Goal: Task Accomplishment & Management: Manage account settings

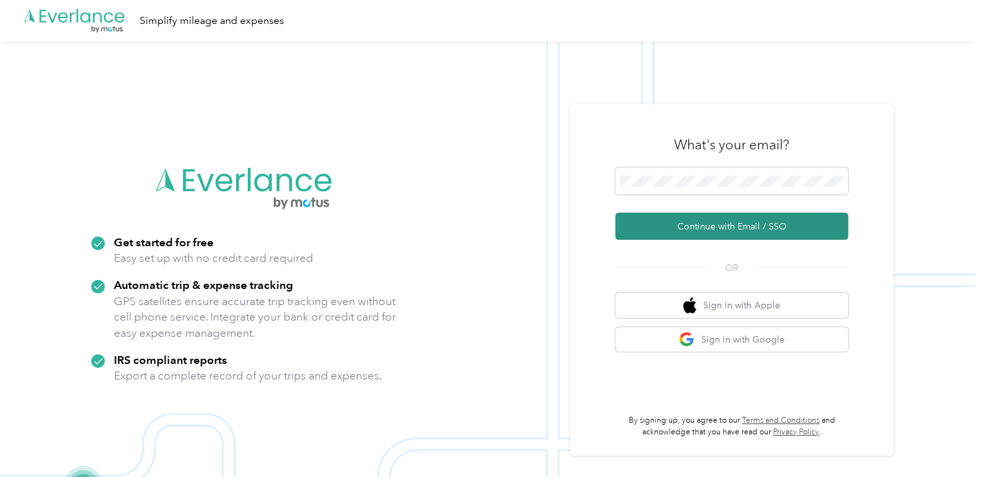
click at [683, 226] on button "Continue with Email / SSO" at bounding box center [731, 226] width 233 height 27
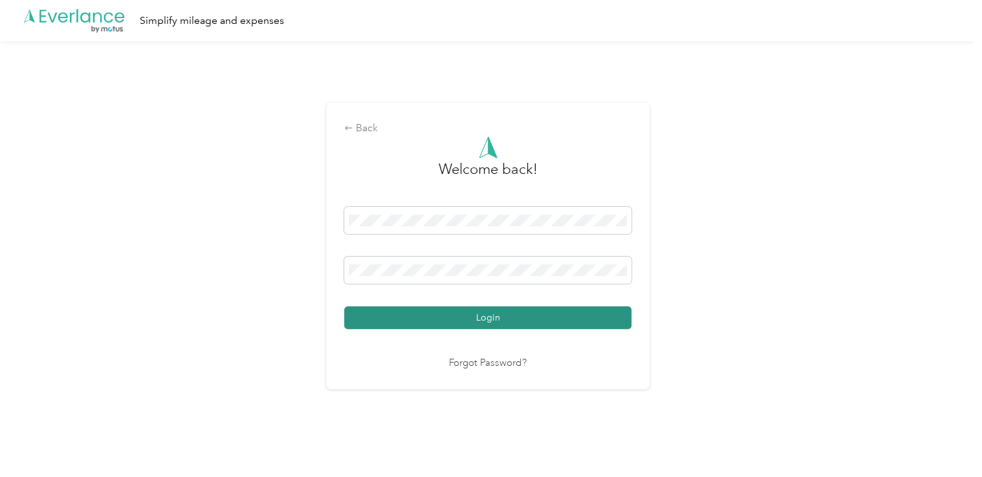
click at [482, 318] on button "Login" at bounding box center [487, 318] width 287 height 23
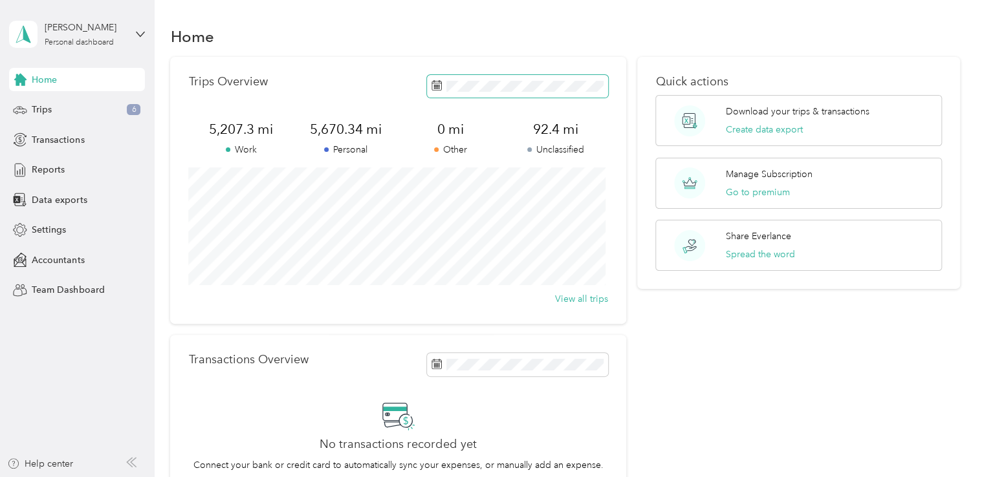
click at [433, 85] on icon at bounding box center [436, 85] width 10 height 10
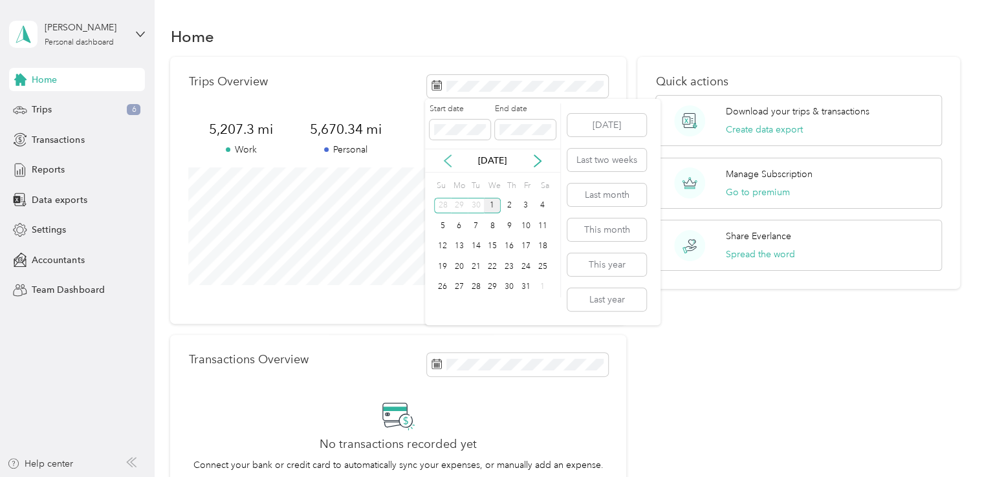
click at [445, 158] on icon at bounding box center [447, 161] width 13 height 13
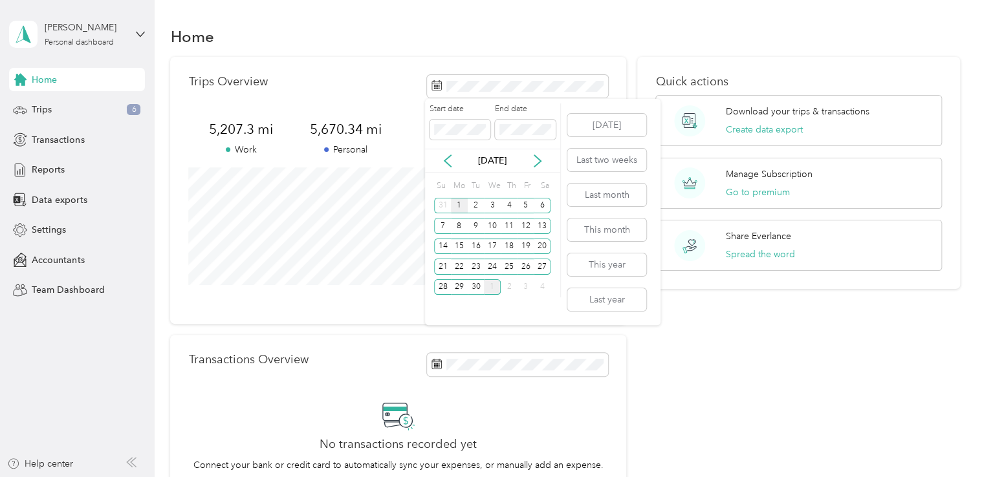
click at [459, 206] on div "1" at bounding box center [459, 206] width 17 height 16
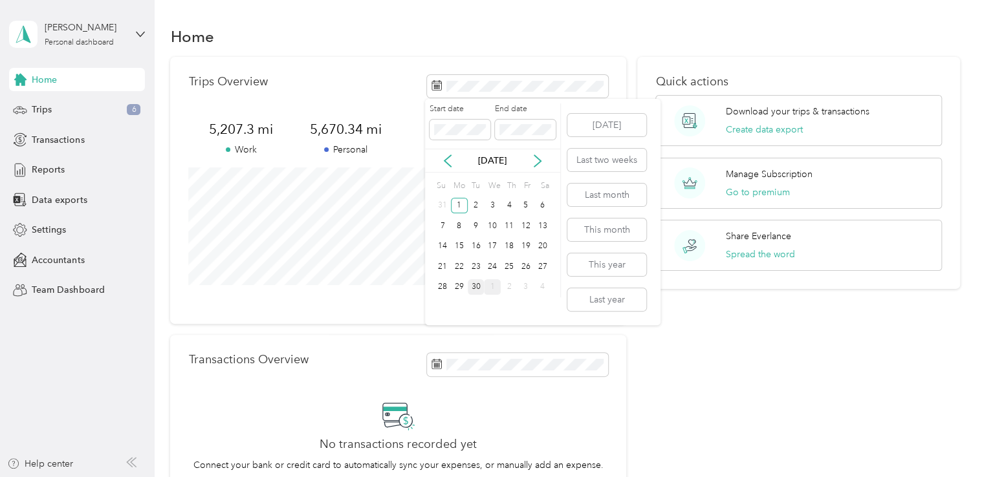
click at [477, 291] on div "30" at bounding box center [476, 287] width 17 height 16
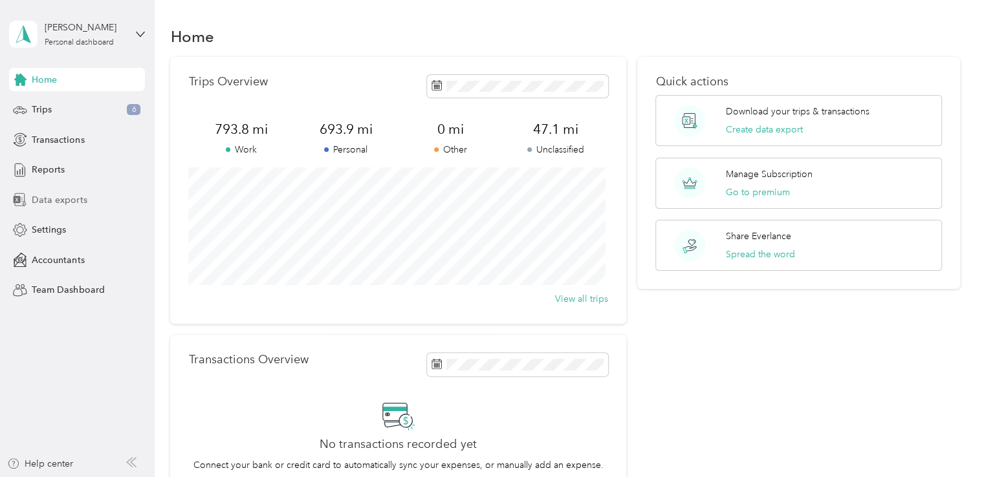
click at [44, 201] on span "Data exports" at bounding box center [59, 200] width 55 height 14
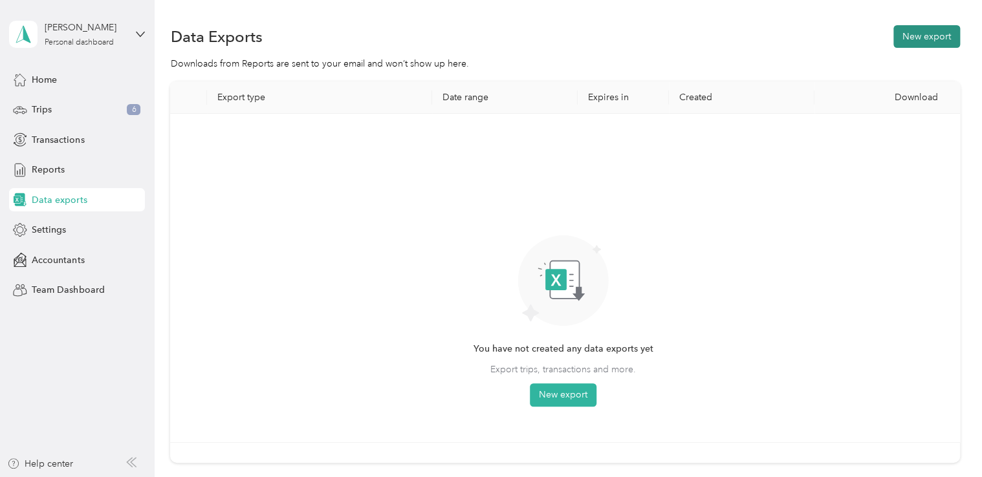
click at [916, 35] on button "New export" at bounding box center [926, 36] width 67 height 23
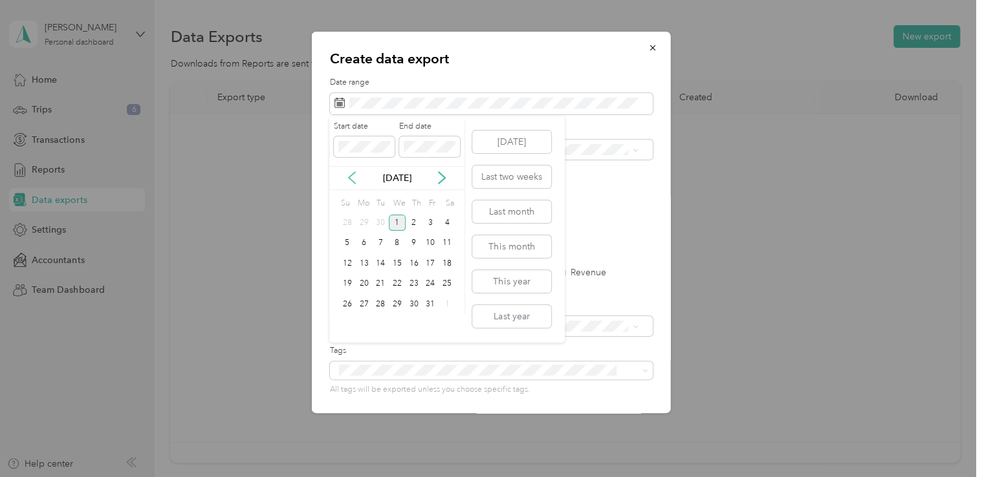
click at [349, 180] on icon at bounding box center [351, 177] width 13 height 13
click at [362, 221] on div "1" at bounding box center [364, 223] width 17 height 16
click at [378, 301] on div "30" at bounding box center [380, 304] width 17 height 16
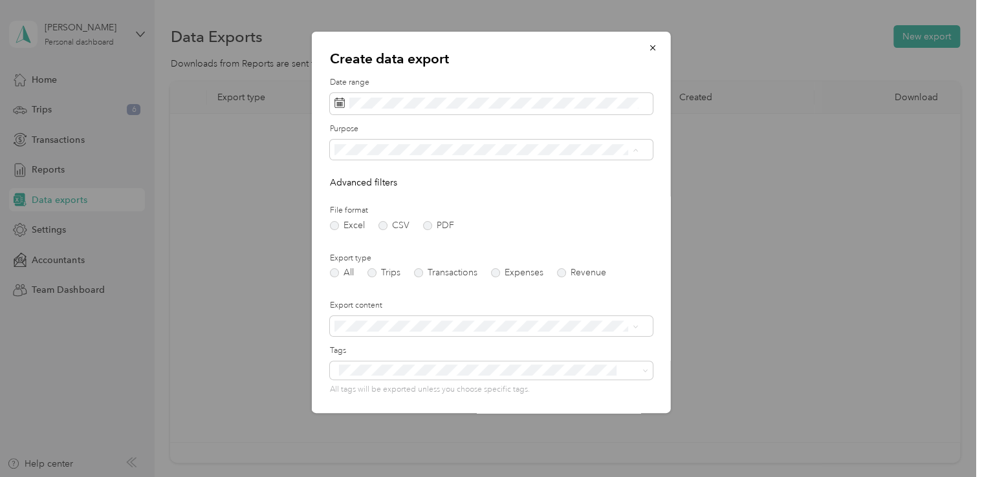
click at [355, 197] on li "Work" at bounding box center [485, 195] width 313 height 23
click at [426, 228] on label "PDF" at bounding box center [438, 225] width 31 height 9
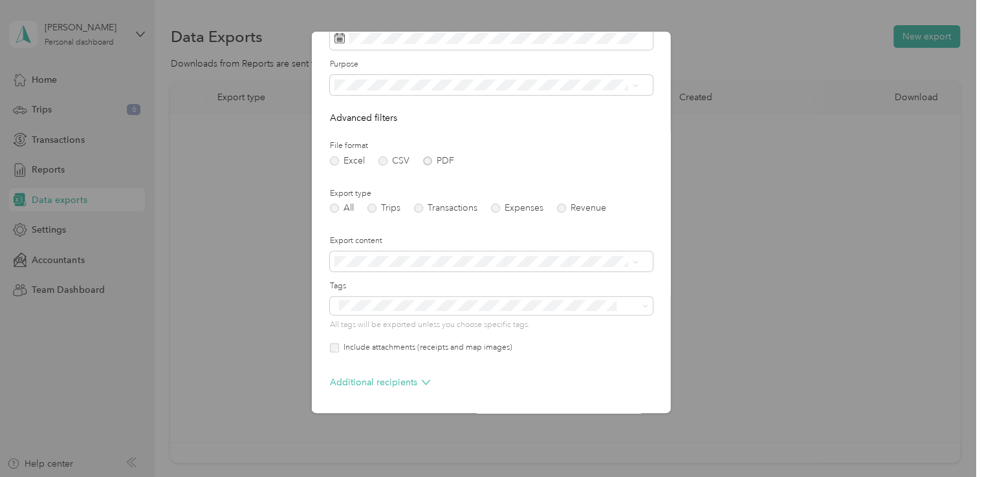
scroll to position [111, 0]
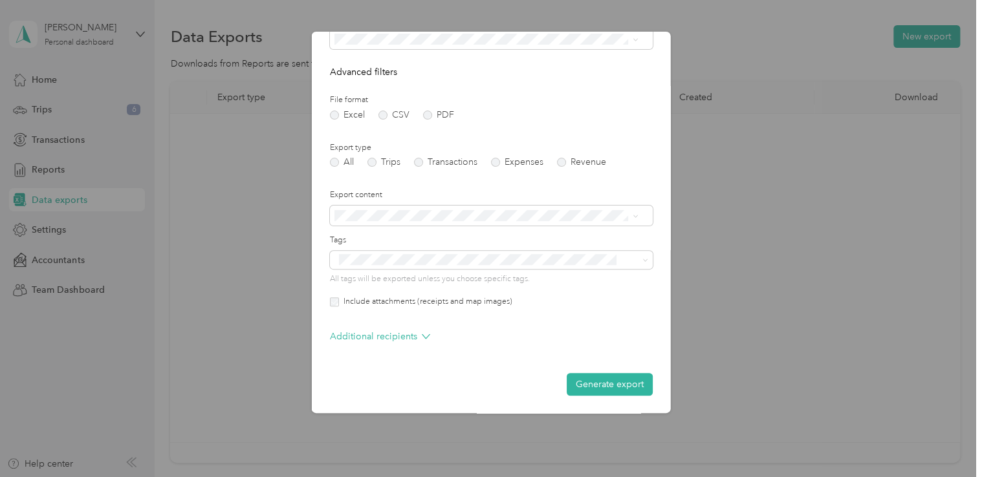
click at [587, 387] on button "Generate export" at bounding box center [610, 384] width 86 height 23
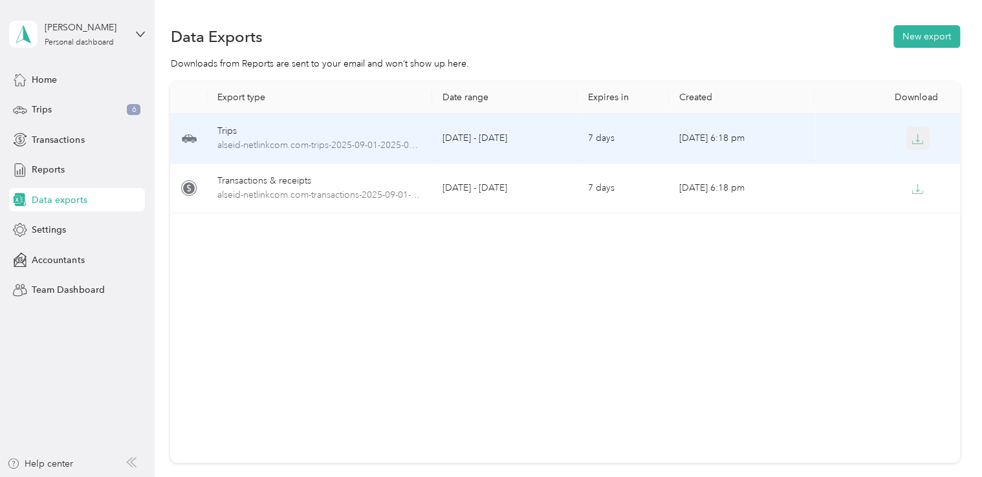
click at [915, 142] on icon "button" at bounding box center [917, 139] width 12 height 12
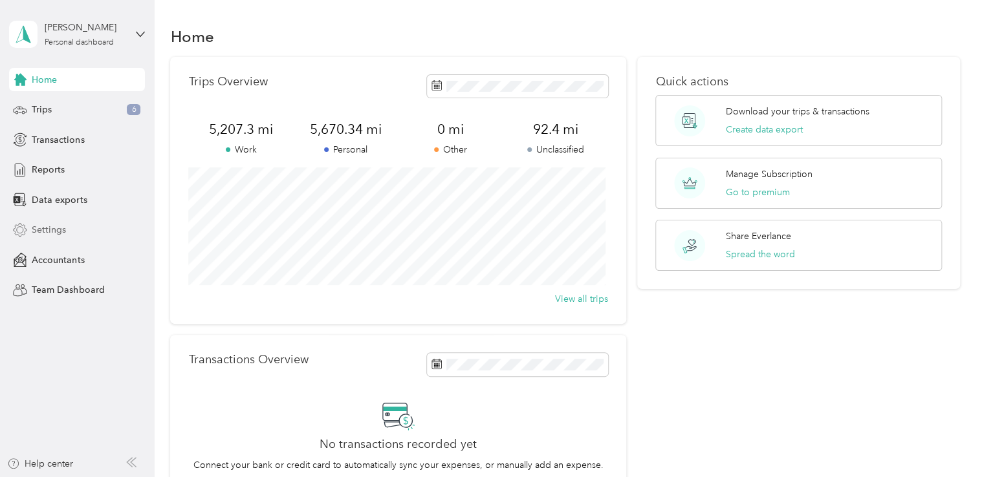
click at [52, 230] on span "Settings" at bounding box center [49, 230] width 34 height 14
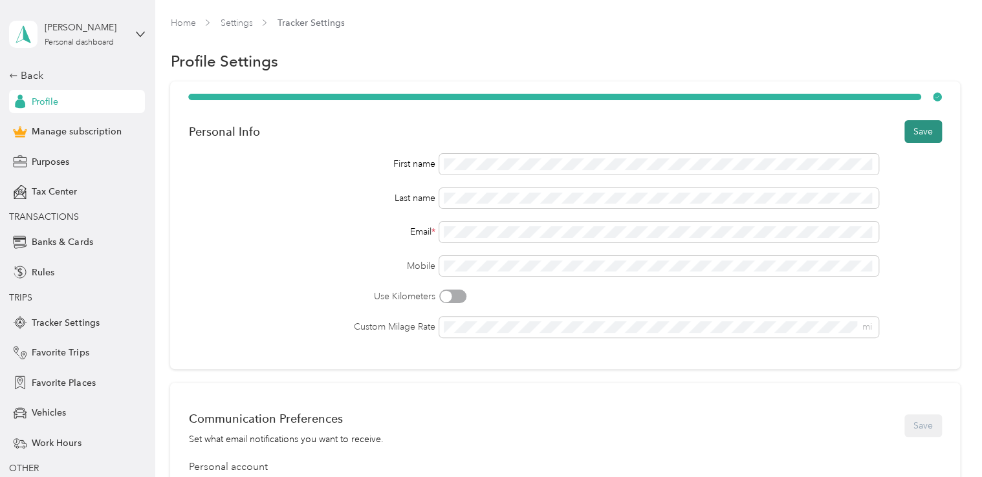
click at [911, 131] on button "Save" at bounding box center [923, 131] width 38 height 23
click at [916, 132] on button "Save" at bounding box center [923, 131] width 38 height 23
click at [913, 136] on button "Save" at bounding box center [923, 131] width 38 height 23
click at [913, 136] on button "Save" at bounding box center [916, 131] width 51 height 23
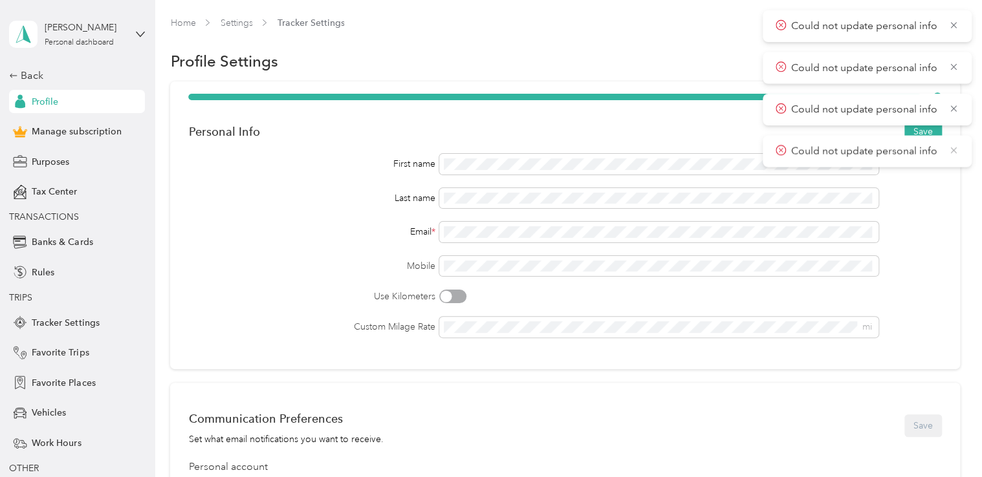
click at [952, 153] on icon at bounding box center [953, 150] width 10 height 12
click at [955, 111] on icon at bounding box center [953, 109] width 10 height 12
click at [954, 67] on icon at bounding box center [953, 67] width 6 height 6
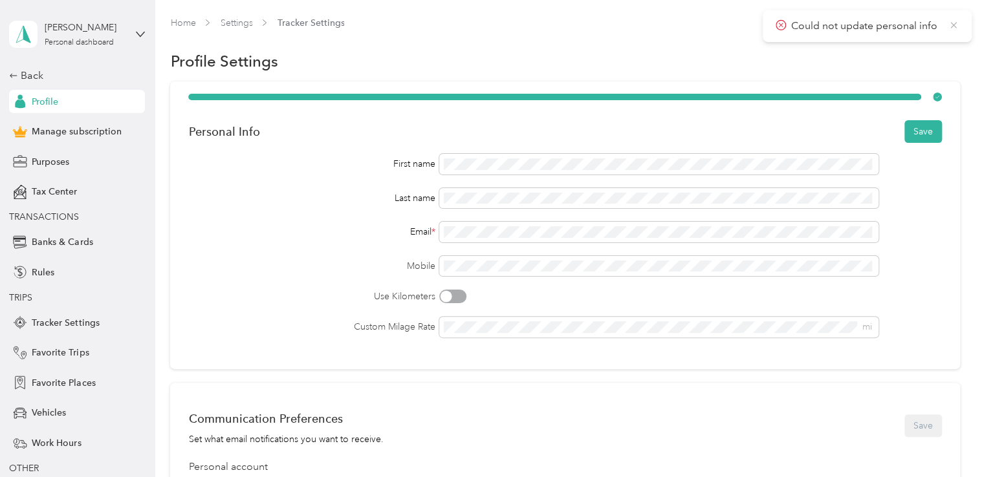
click at [956, 27] on icon at bounding box center [953, 25] width 10 height 12
click at [909, 133] on button "Save" at bounding box center [923, 131] width 38 height 23
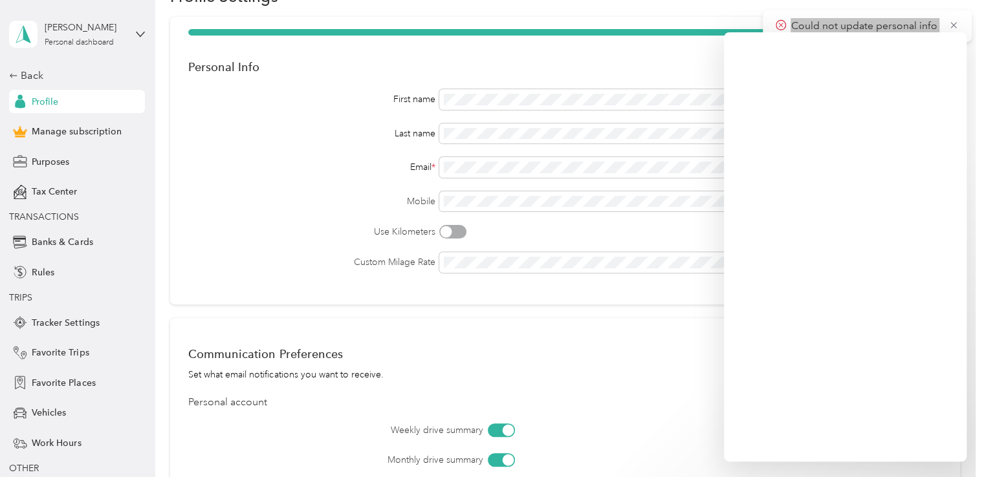
scroll to position [194, 0]
